Goal: Obtain resource: Obtain resource

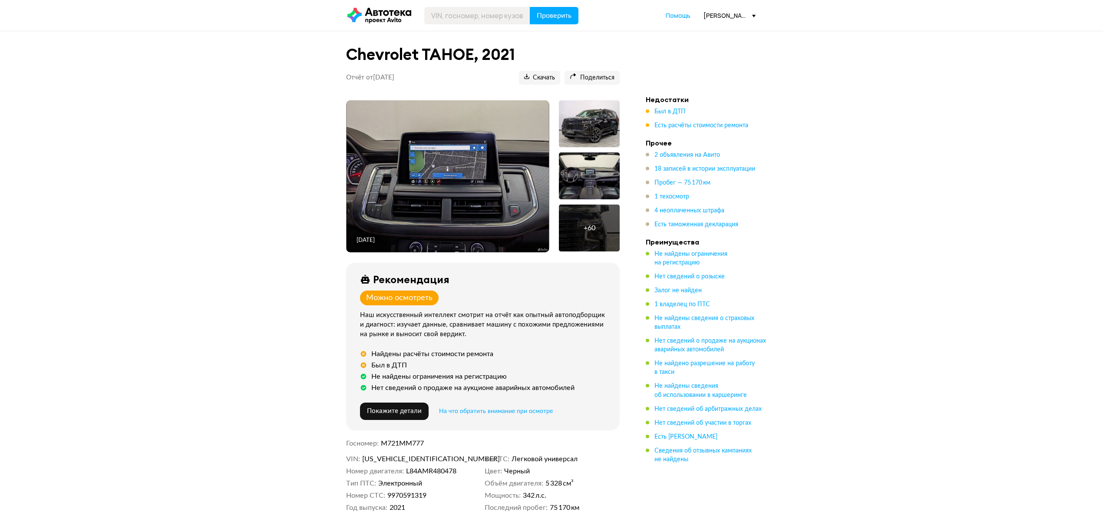
click at [419, 195] on img at bounding box center [447, 176] width 203 height 152
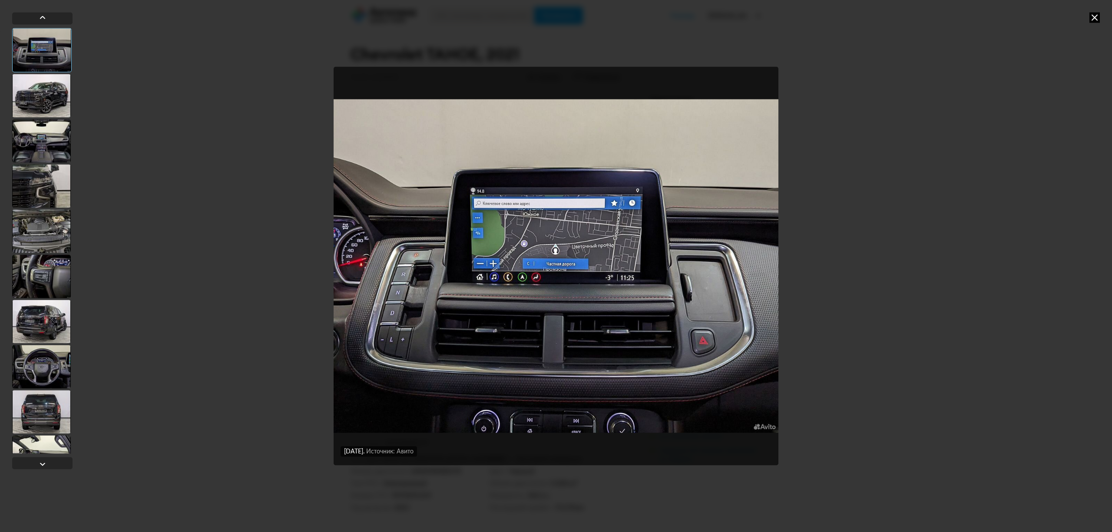
click at [49, 271] on div at bounding box center [41, 275] width 59 height 43
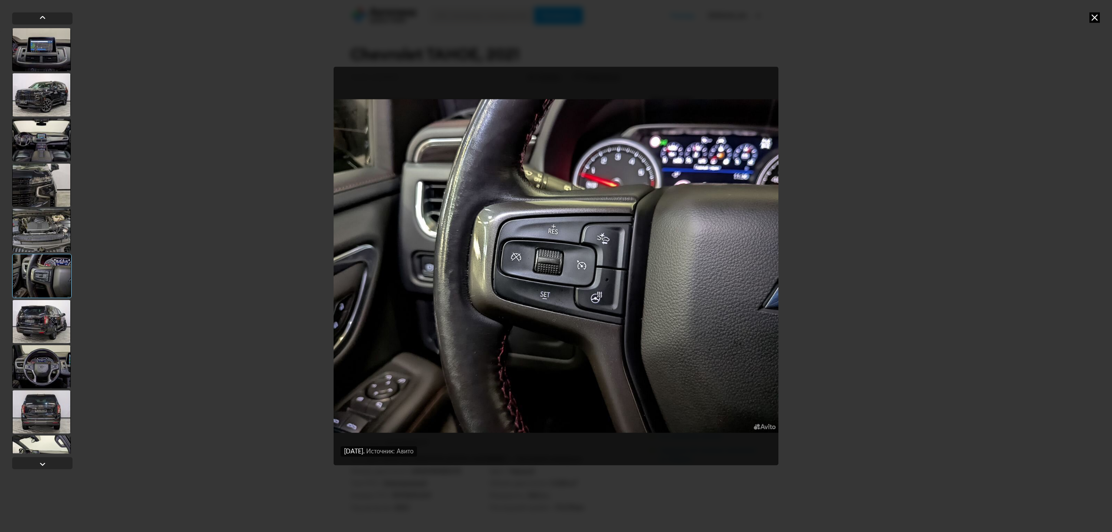
click at [46, 354] on div at bounding box center [41, 366] width 59 height 43
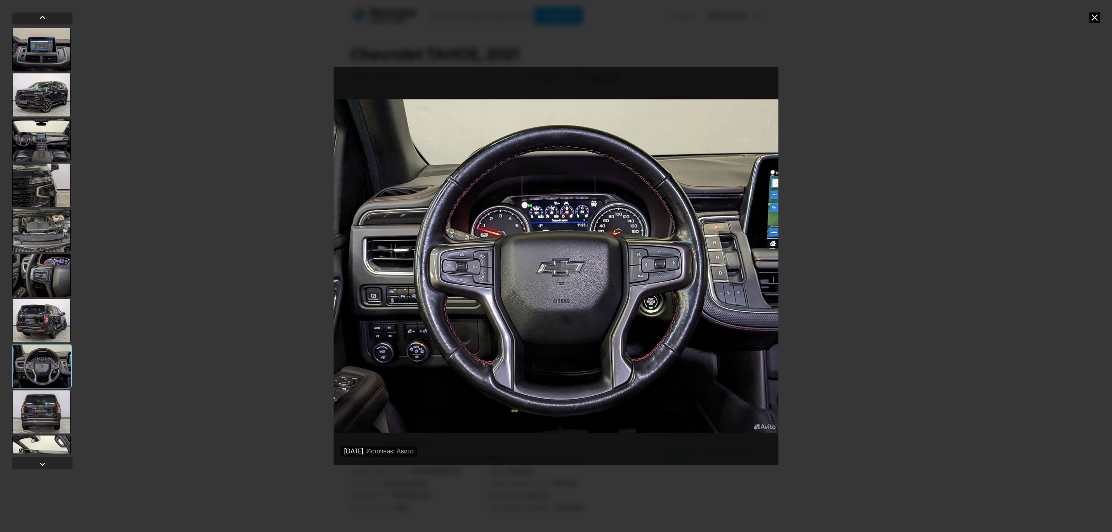
click at [416, 358] on img "Go to Slide 8" at bounding box center [555, 265] width 445 height 399
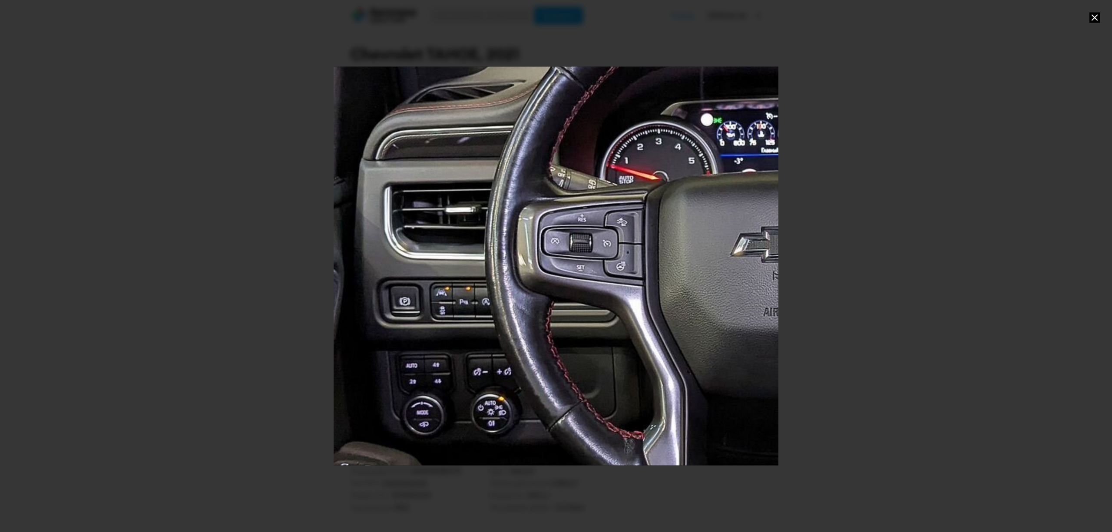
drag, startPoint x: 459, startPoint y: 346, endPoint x: 598, endPoint y: 323, distance: 140.8
click at [598, 323] on div "Go to Slide 8" at bounding box center [769, 242] width 889 height 798
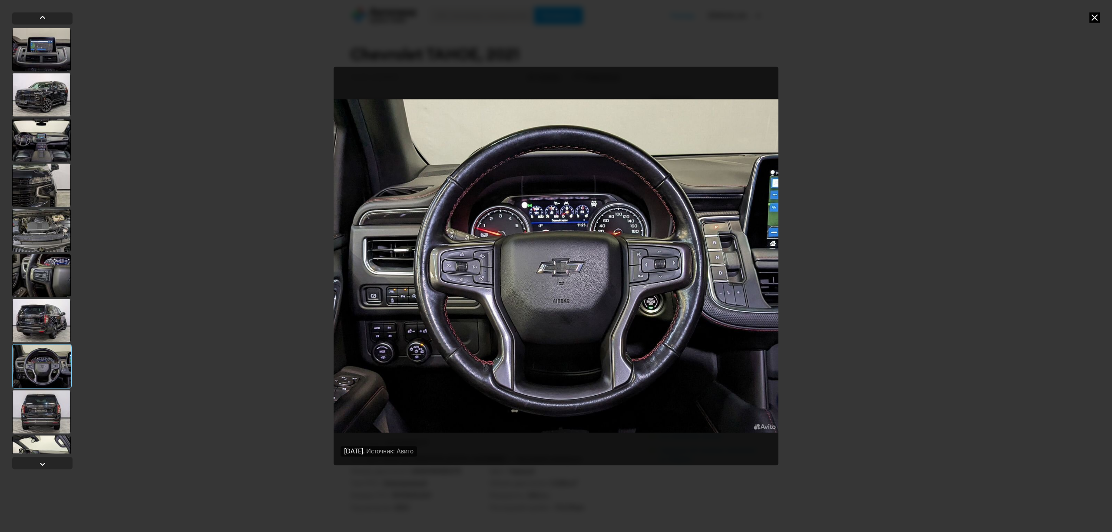
click at [428, 348] on img "Go to Slide 8" at bounding box center [555, 265] width 445 height 399
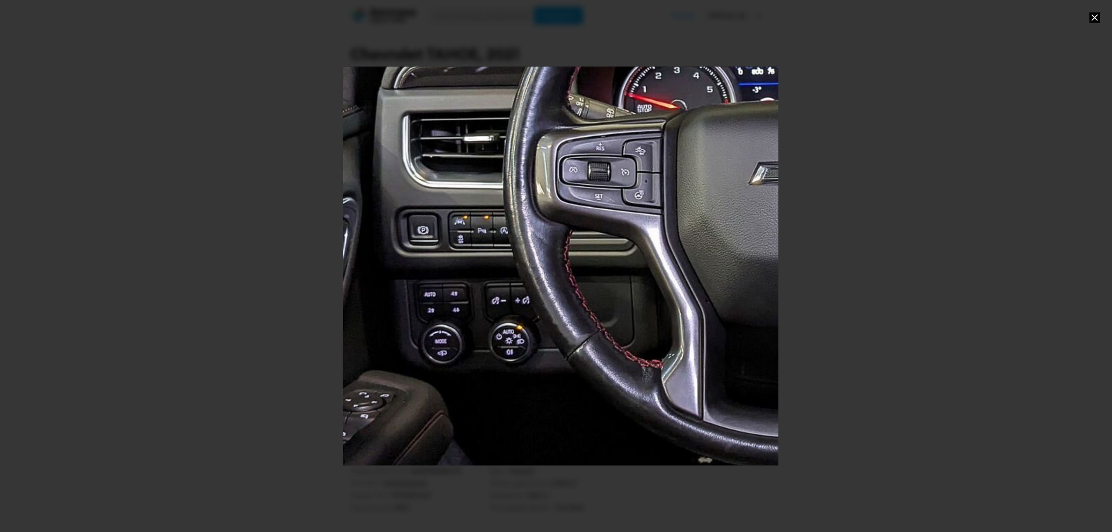
drag, startPoint x: 438, startPoint y: 353, endPoint x: 652, endPoint y: 261, distance: 232.7
click at [652, 261] on div "Go to Slide 8" at bounding box center [787, 171] width 889 height 798
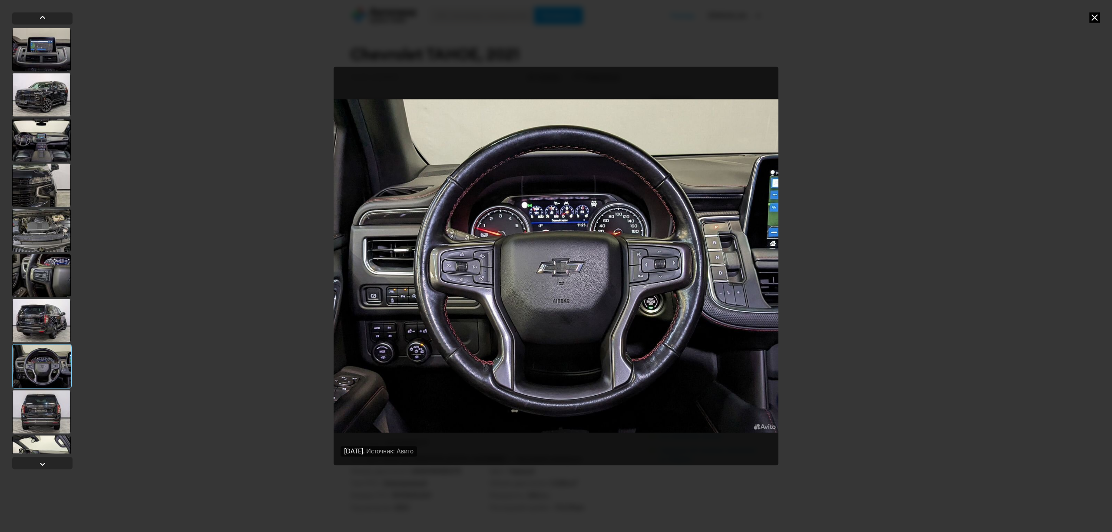
click at [421, 351] on img "Go to Slide 8" at bounding box center [555, 265] width 445 height 399
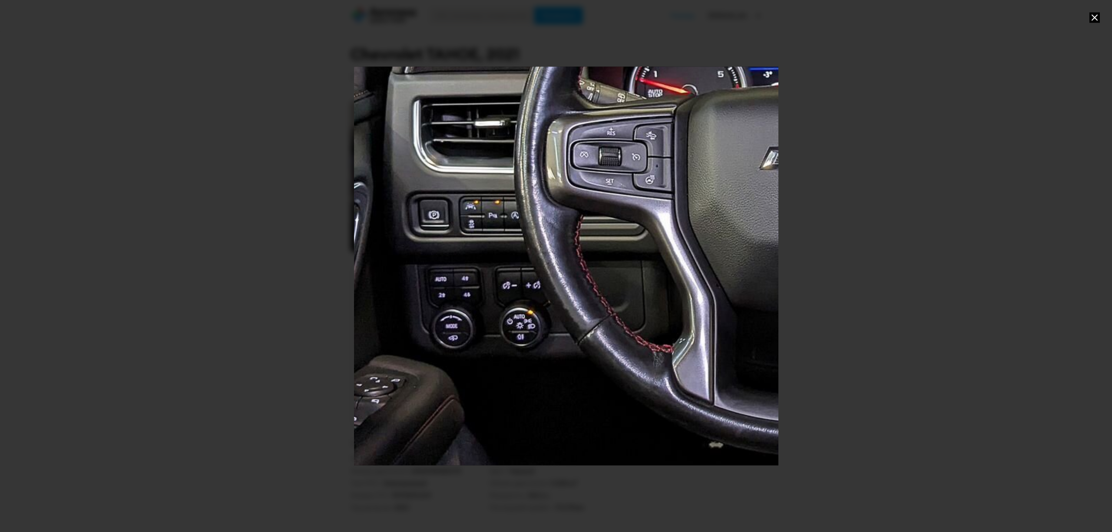
drag, startPoint x: 417, startPoint y: 347, endPoint x: 660, endPoint y: 237, distance: 267.2
click at [660, 237] on div "Go to Slide 8" at bounding box center [798, 155] width 889 height 798
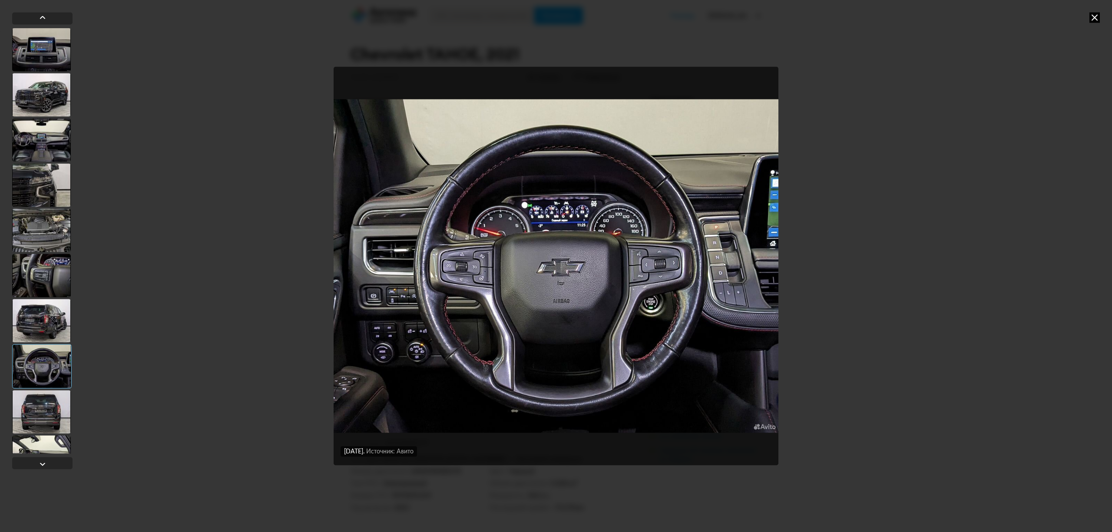
click at [48, 337] on div at bounding box center [41, 320] width 59 height 43
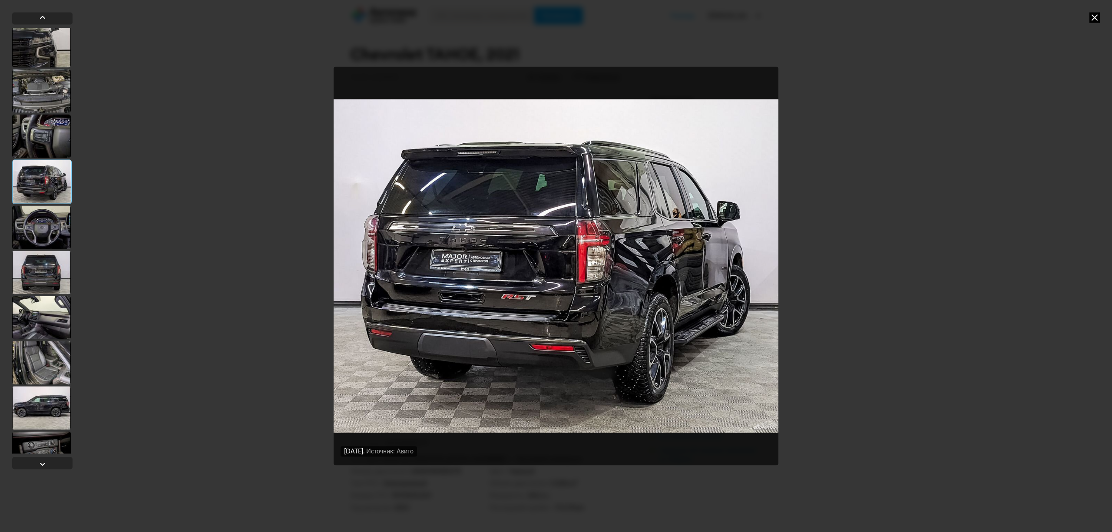
scroll to position [174, 0]
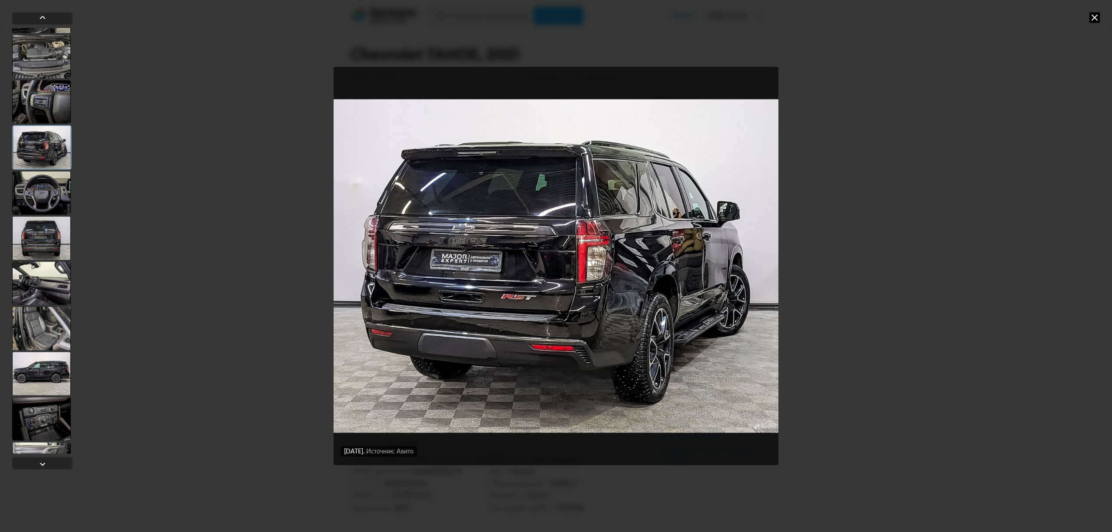
click at [41, 325] on div at bounding box center [41, 328] width 59 height 43
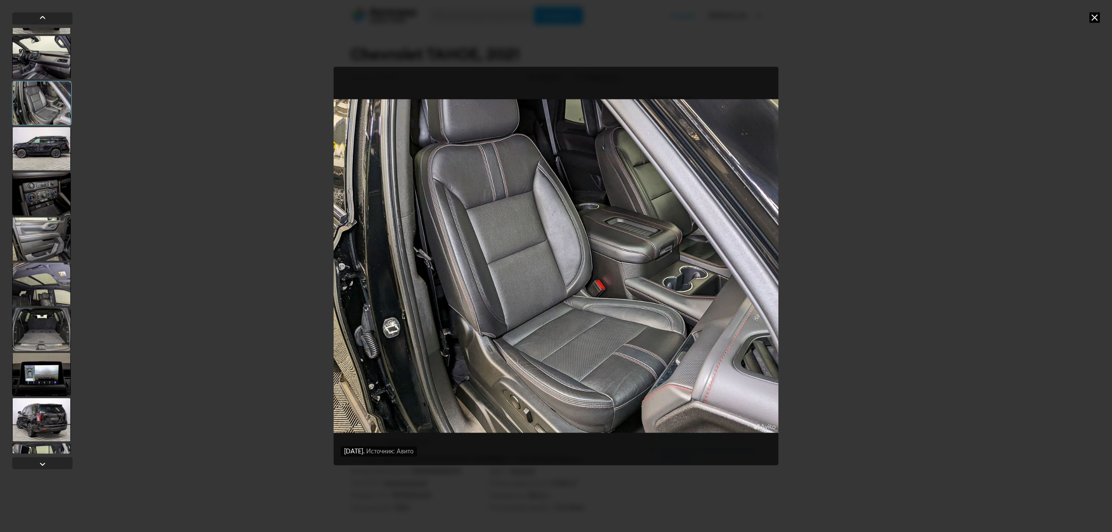
scroll to position [405, 0]
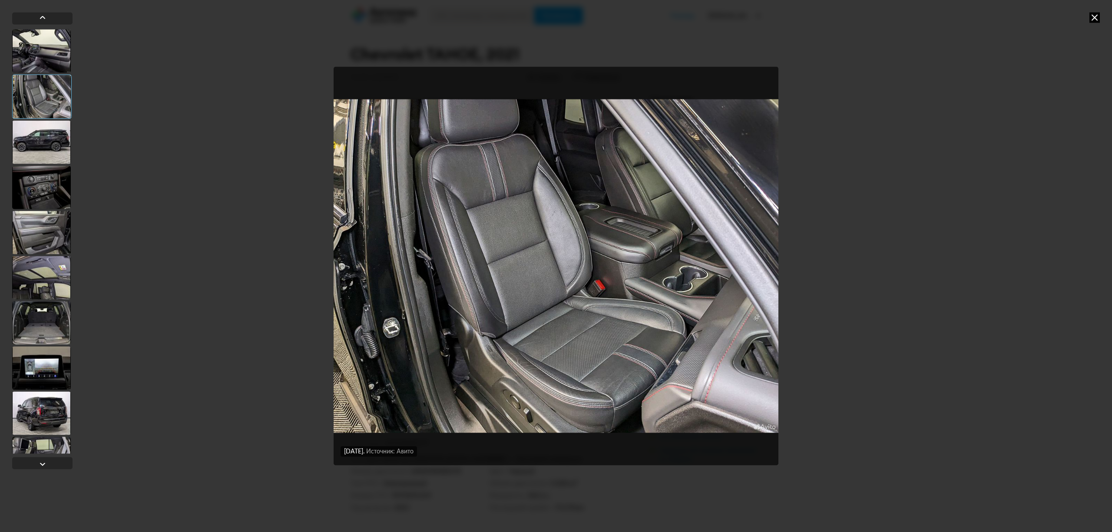
click at [43, 346] on div at bounding box center [41, 367] width 59 height 43
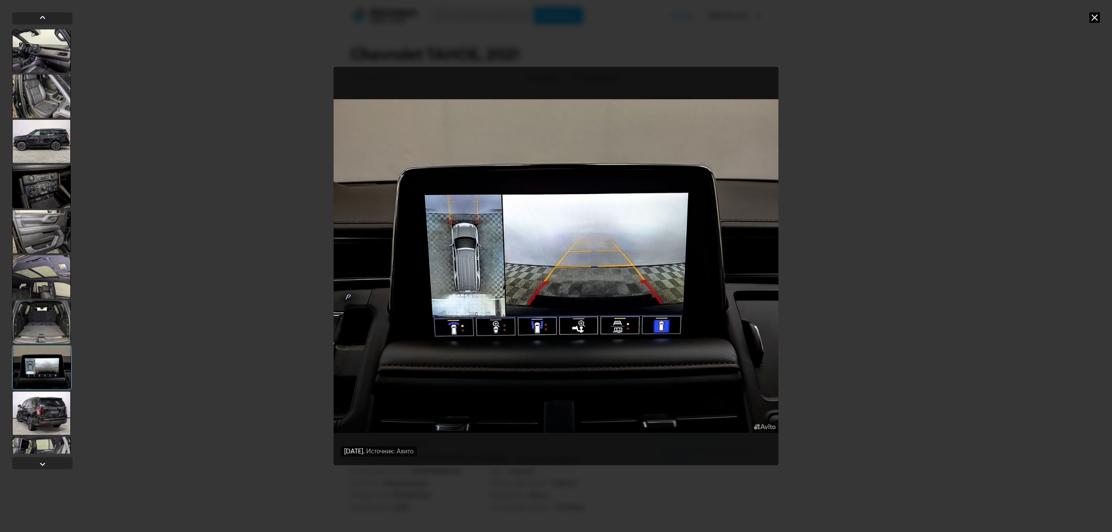
click at [42, 357] on div at bounding box center [41, 367] width 59 height 44
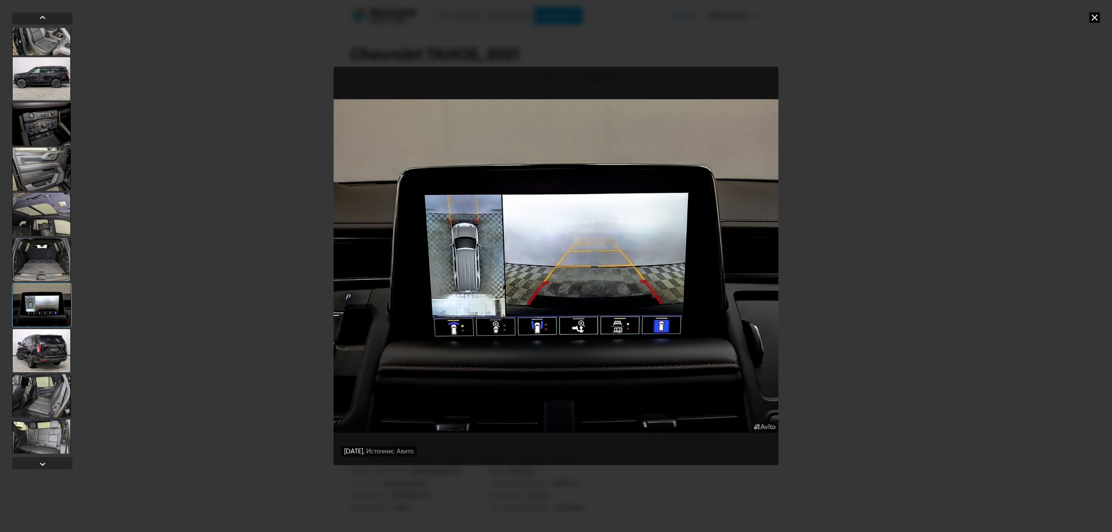
scroll to position [637, 0]
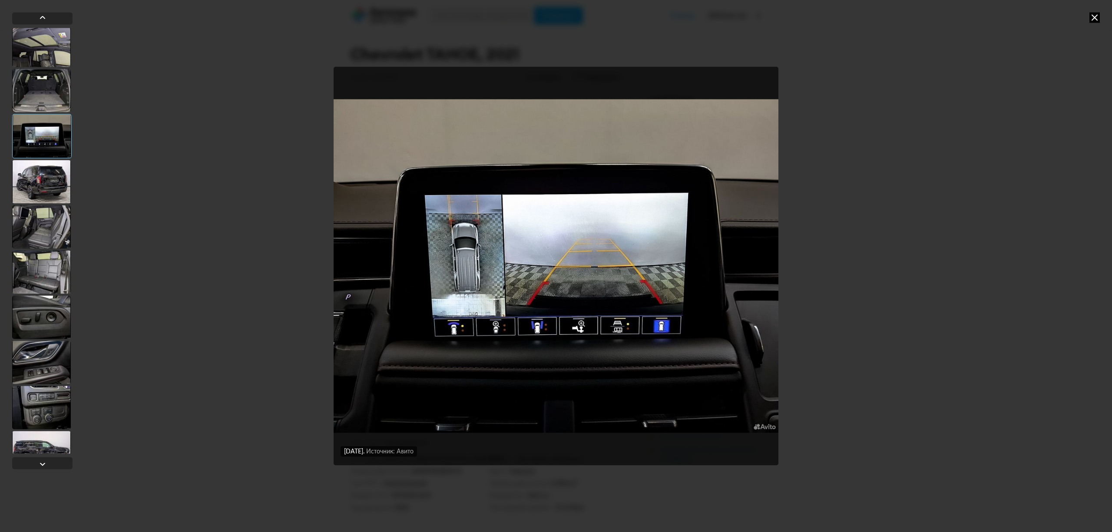
click at [42, 353] on div at bounding box center [41, 361] width 59 height 43
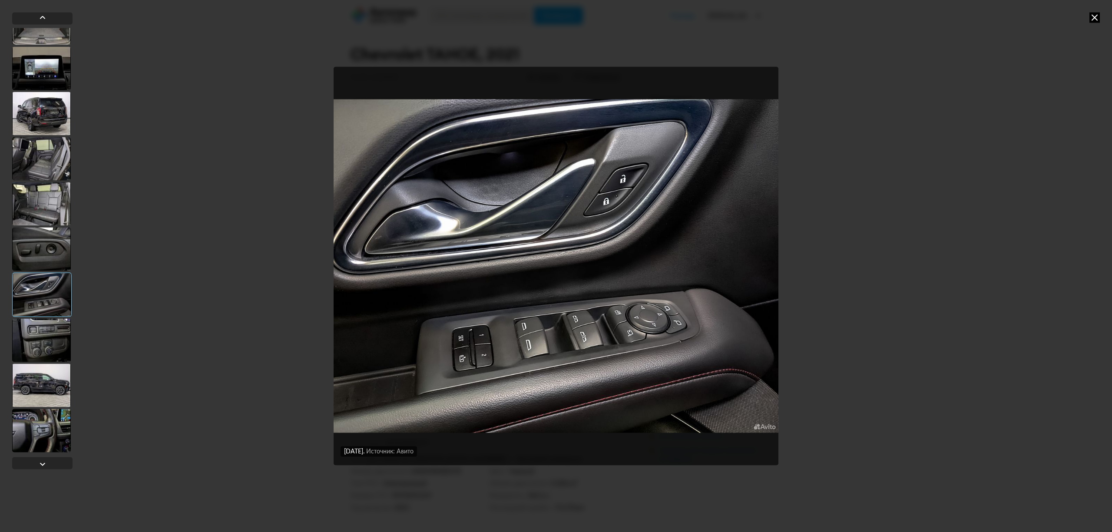
scroll to position [810, 0]
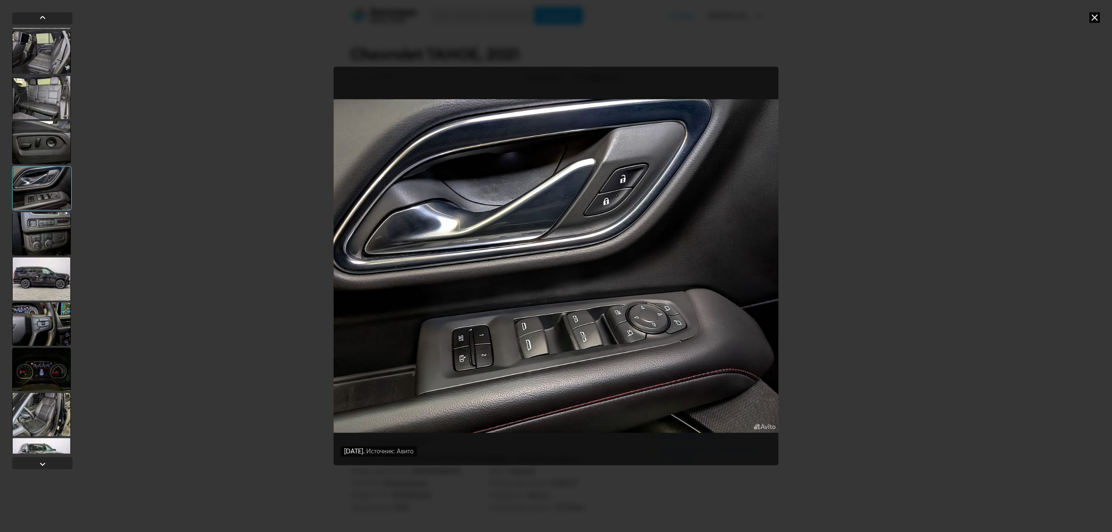
click at [43, 332] on div at bounding box center [41, 323] width 59 height 43
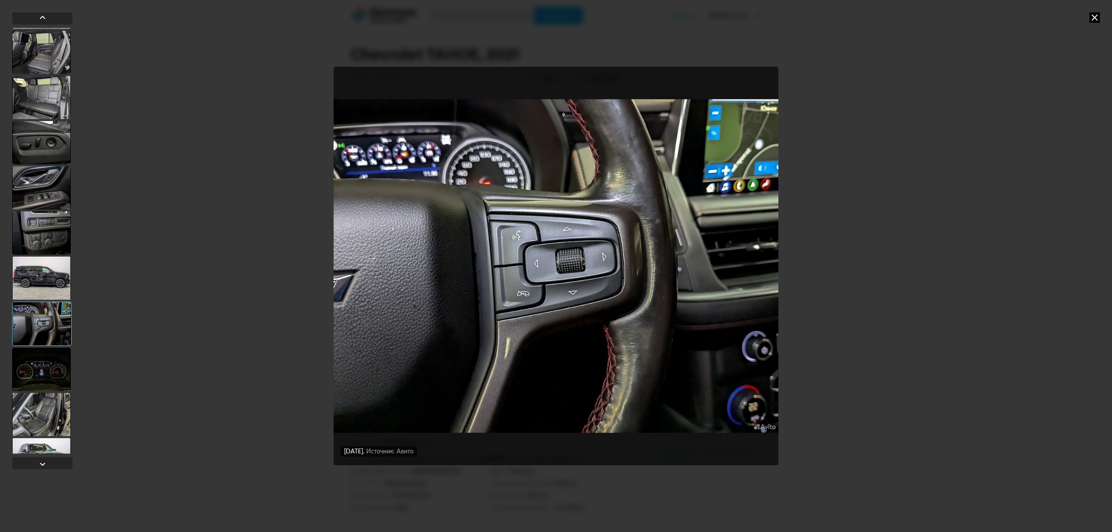
click at [21, 275] on div at bounding box center [41, 277] width 59 height 43
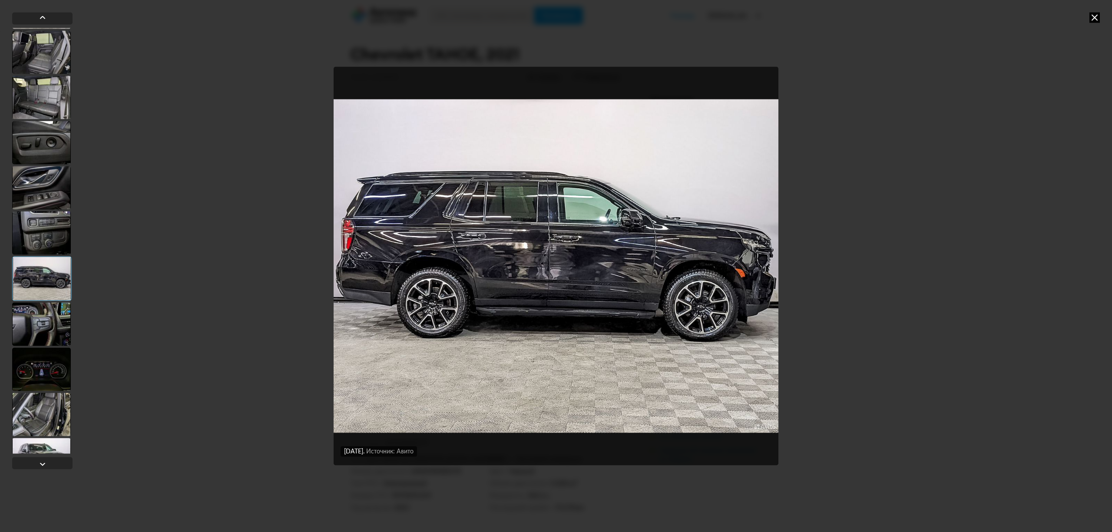
click at [40, 232] on div at bounding box center [41, 232] width 59 height 43
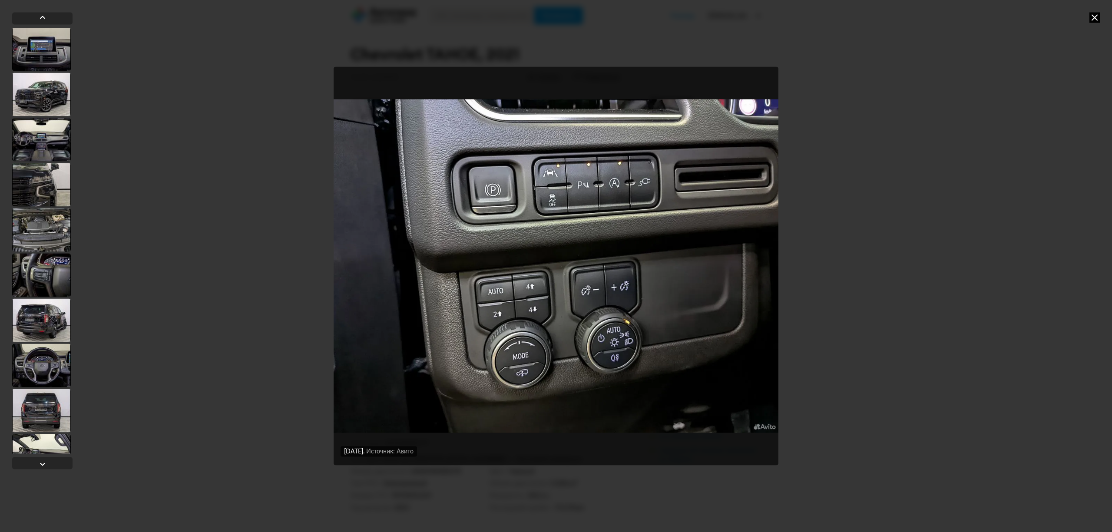
scroll to position [0, 0]
click at [40, 53] on div at bounding box center [41, 49] width 59 height 43
